Goal: Transaction & Acquisition: Purchase product/service

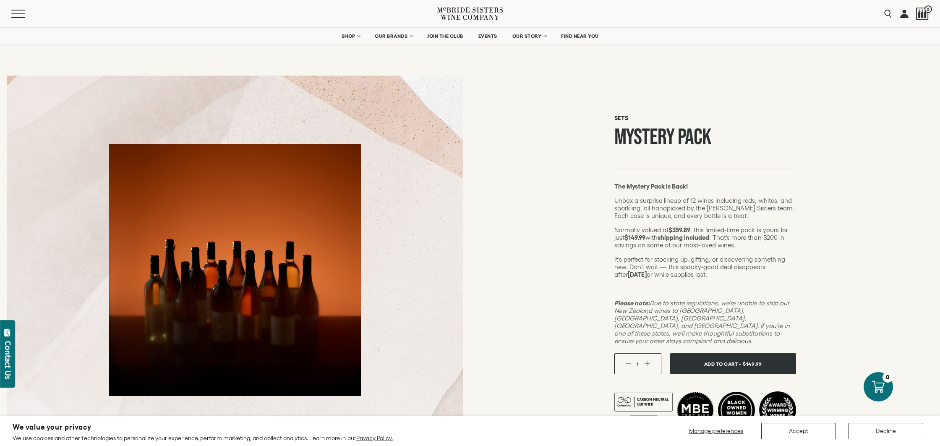
click at [870, 425] on button "Decline" at bounding box center [885, 430] width 75 height 16
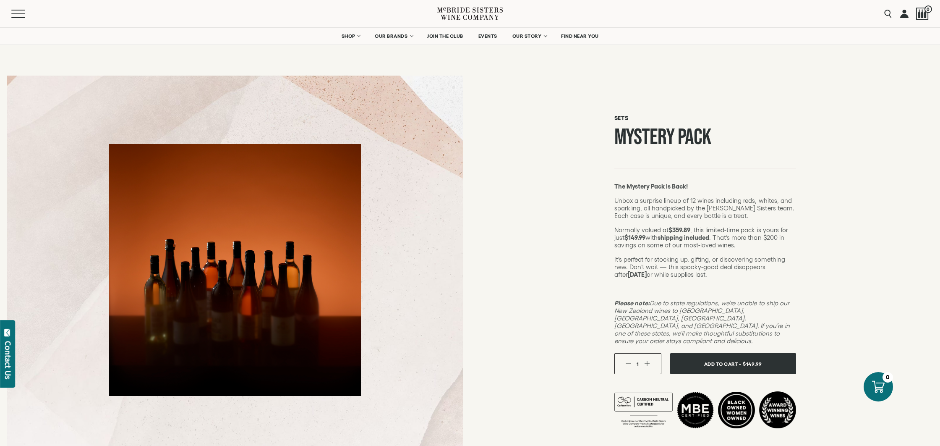
click at [729, 364] on button "Add To Cart - $149.99" at bounding box center [733, 363] width 126 height 21
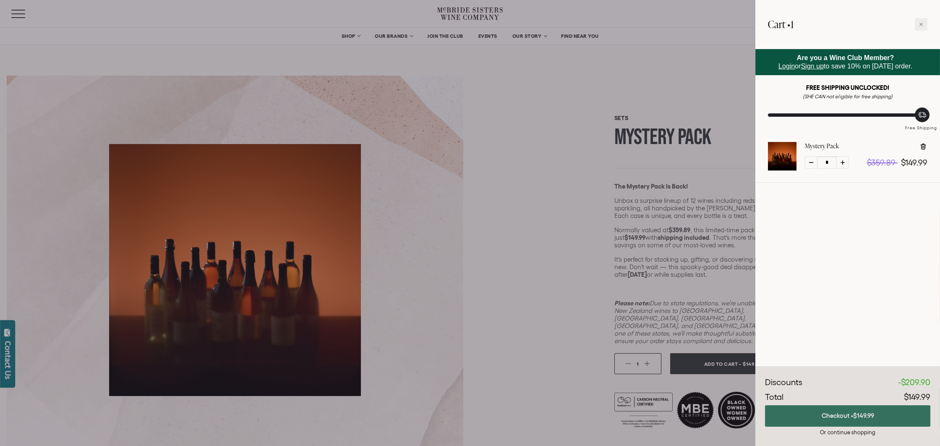
click at [840, 422] on button "Checkout • $149.99" at bounding box center [847, 415] width 165 height 21
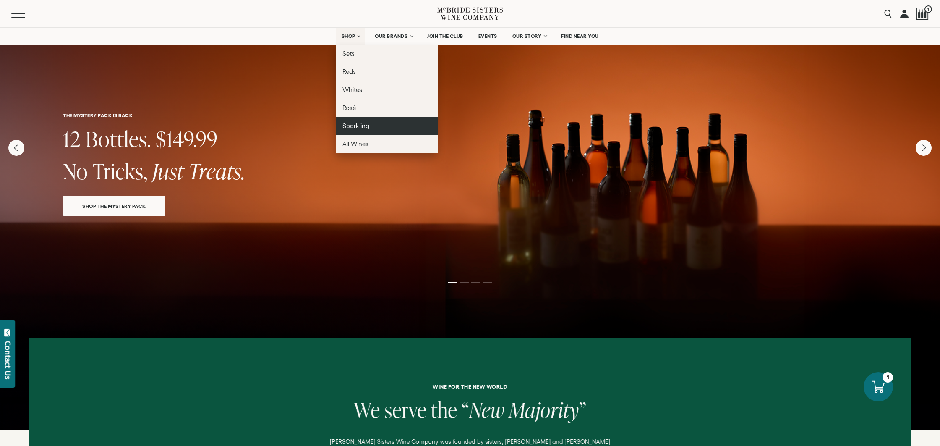
click at [357, 128] on span "Sparkling" at bounding box center [355, 125] width 27 height 7
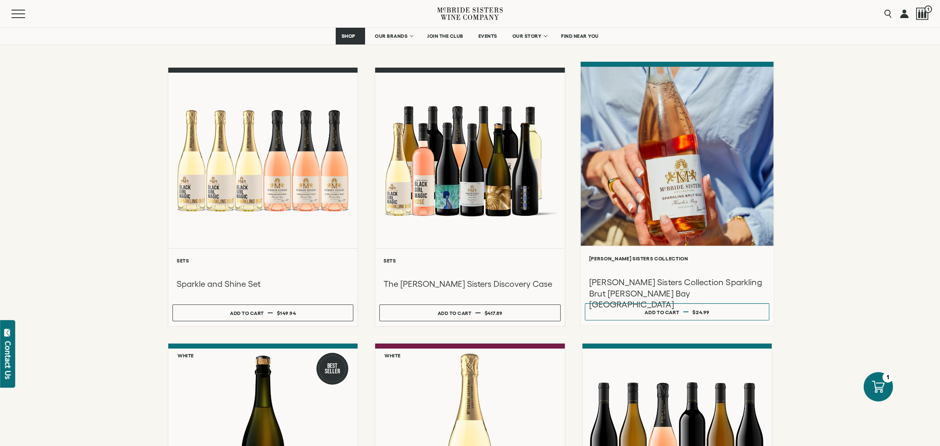
scroll to position [80, 0]
click at [659, 233] on div at bounding box center [676, 155] width 193 height 179
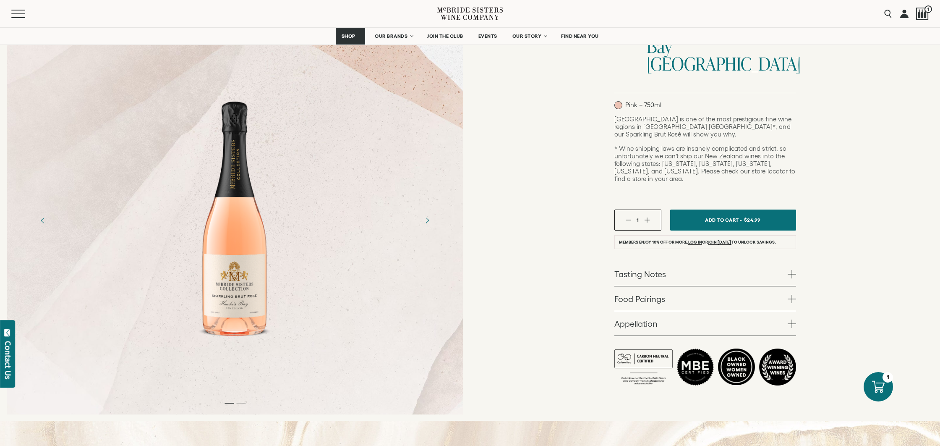
scroll to position [154, 0]
click at [647, 216] on button "button" at bounding box center [646, 218] width 5 height 5
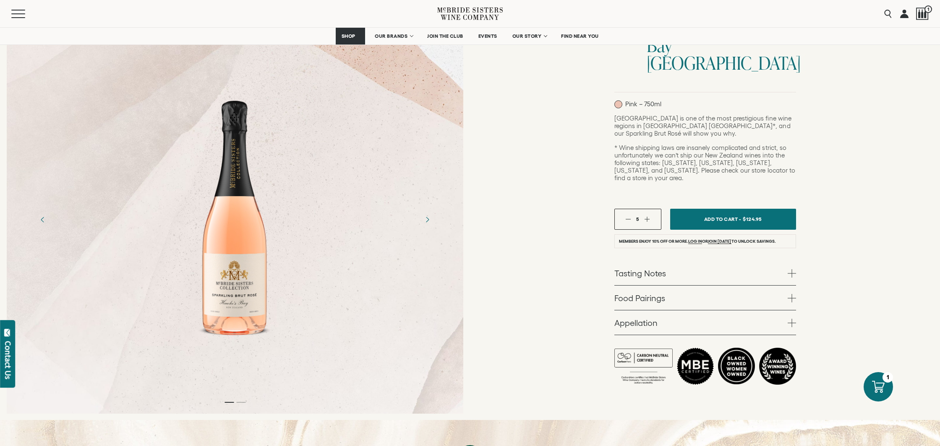
click at [647, 216] on button "button" at bounding box center [646, 218] width 5 height 5
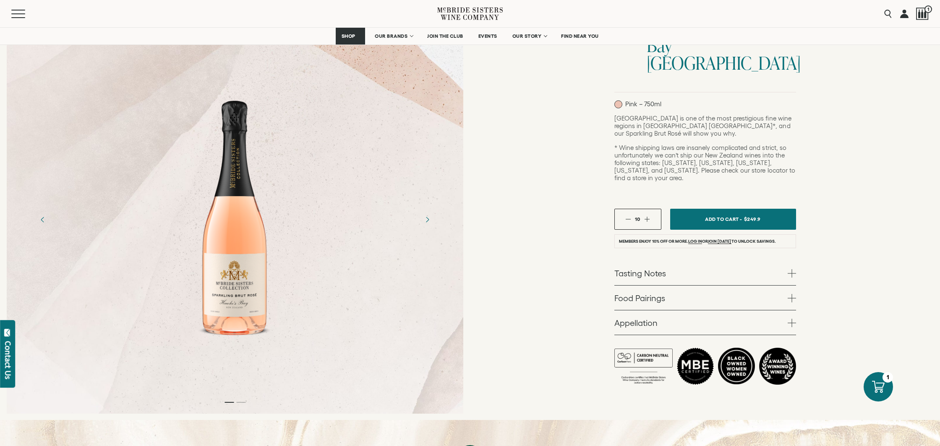
click at [647, 216] on button "button" at bounding box center [646, 218] width 5 height 5
click at [691, 261] on link "Tasting Notes" at bounding box center [705, 273] width 182 height 24
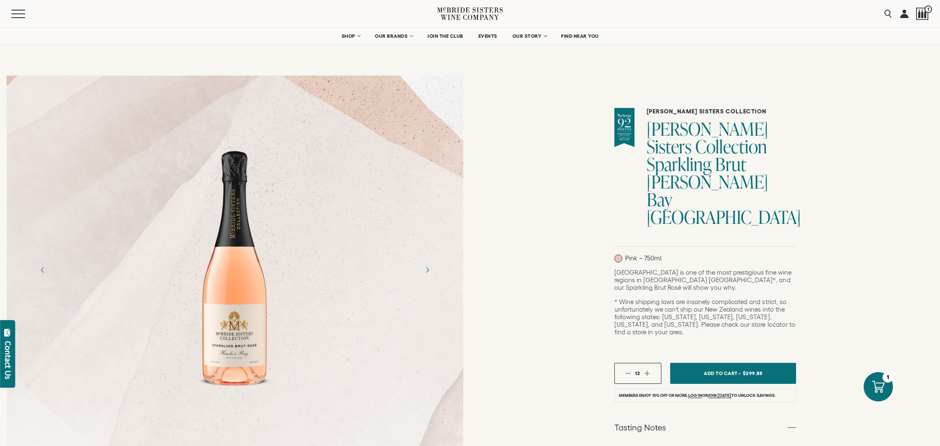
scroll to position [0, 0]
click at [925, 13] on span "1" at bounding box center [927, 10] width 10 height 10
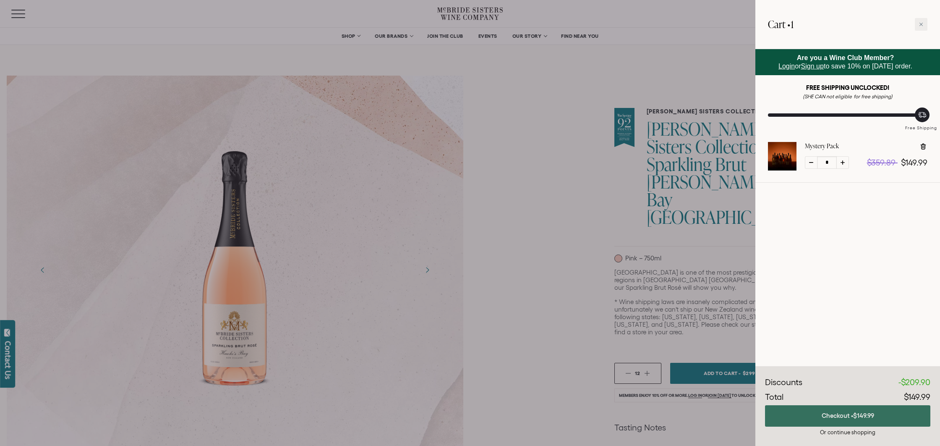
click at [848, 419] on button "Checkout • $149.99" at bounding box center [847, 415] width 165 height 21
